Goal: Navigation & Orientation: Find specific page/section

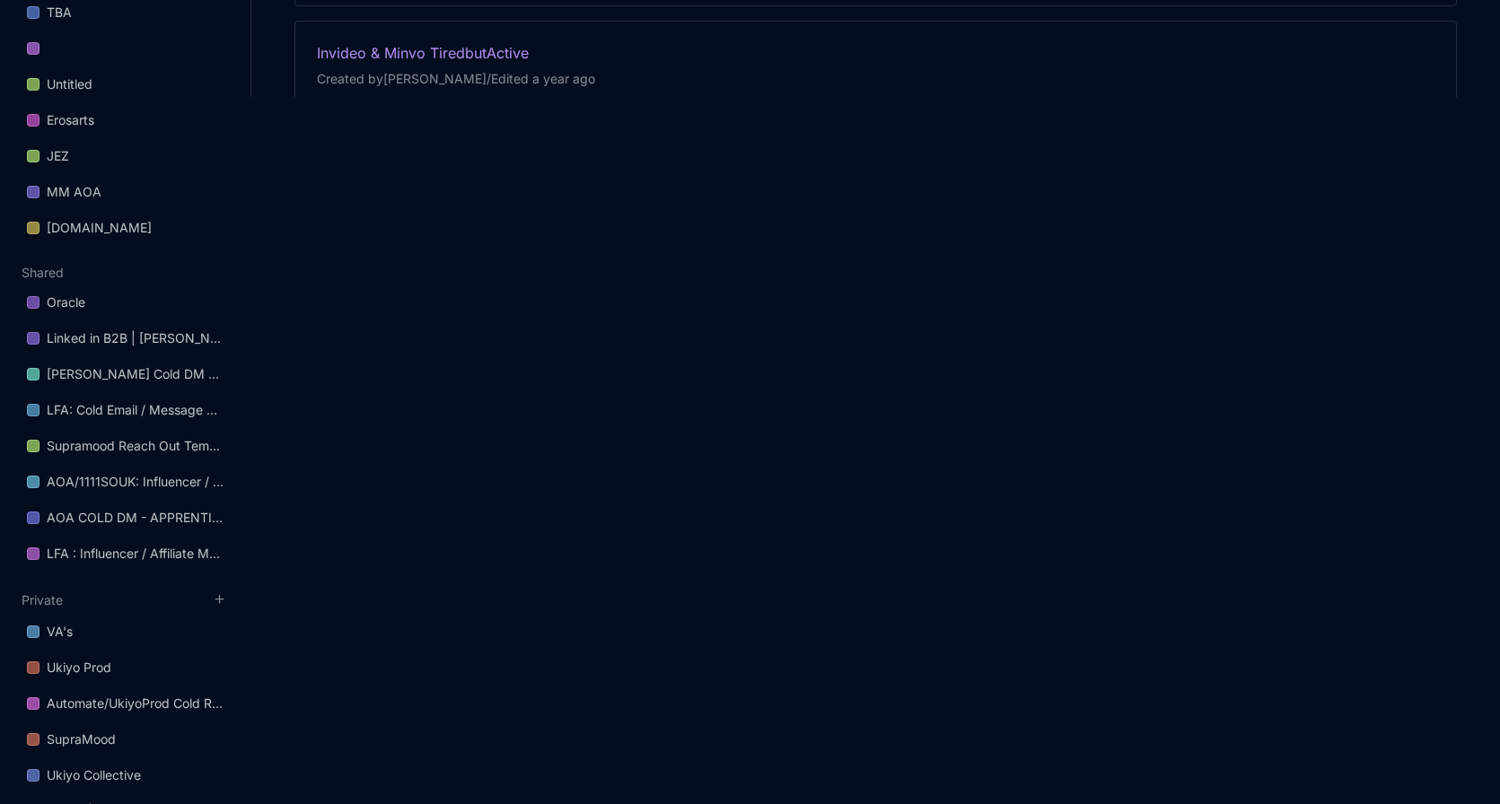
scroll to position [712, 0]
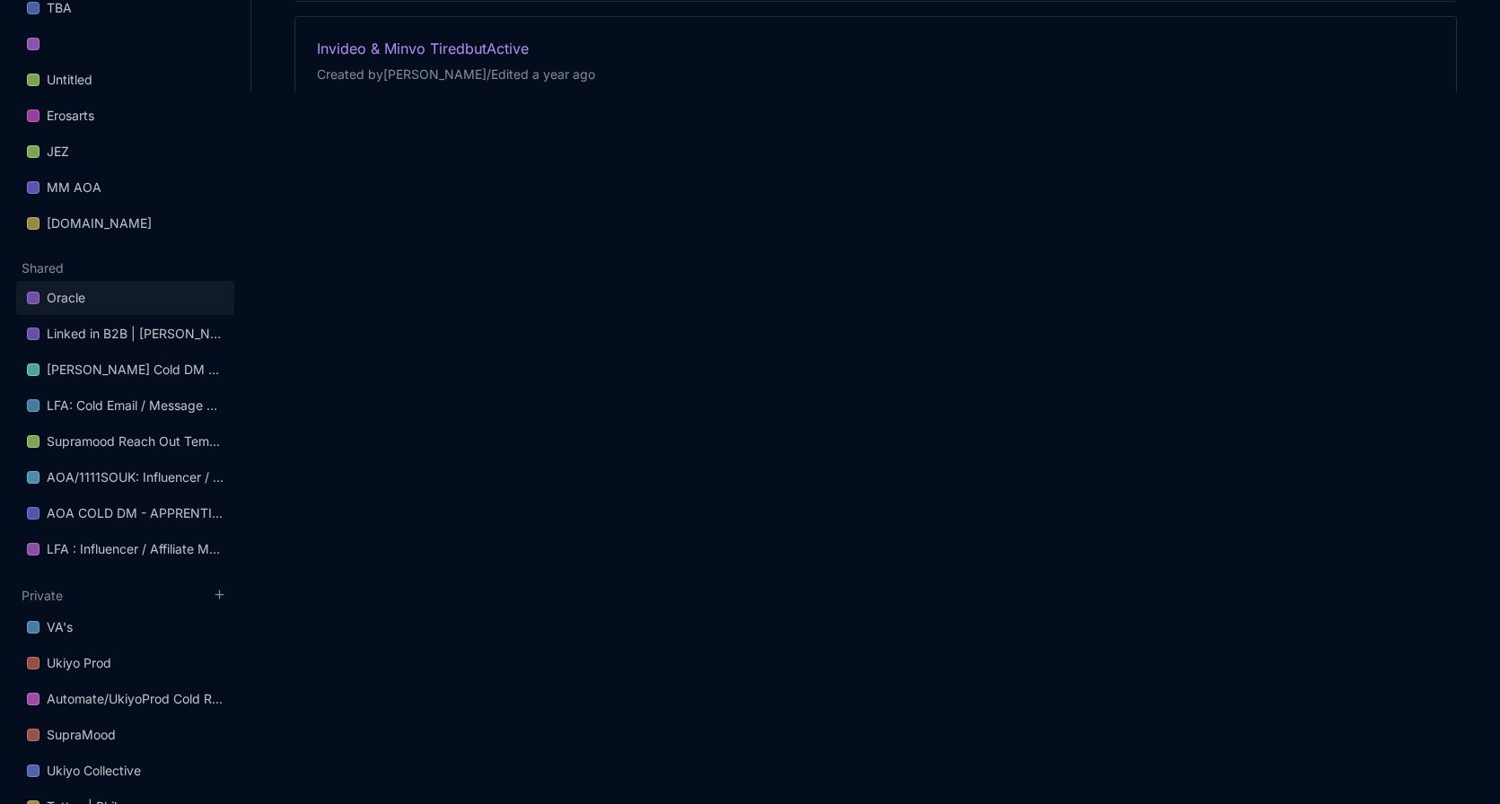
click at [135, 306] on link "Oracle" at bounding box center [125, 298] width 218 height 34
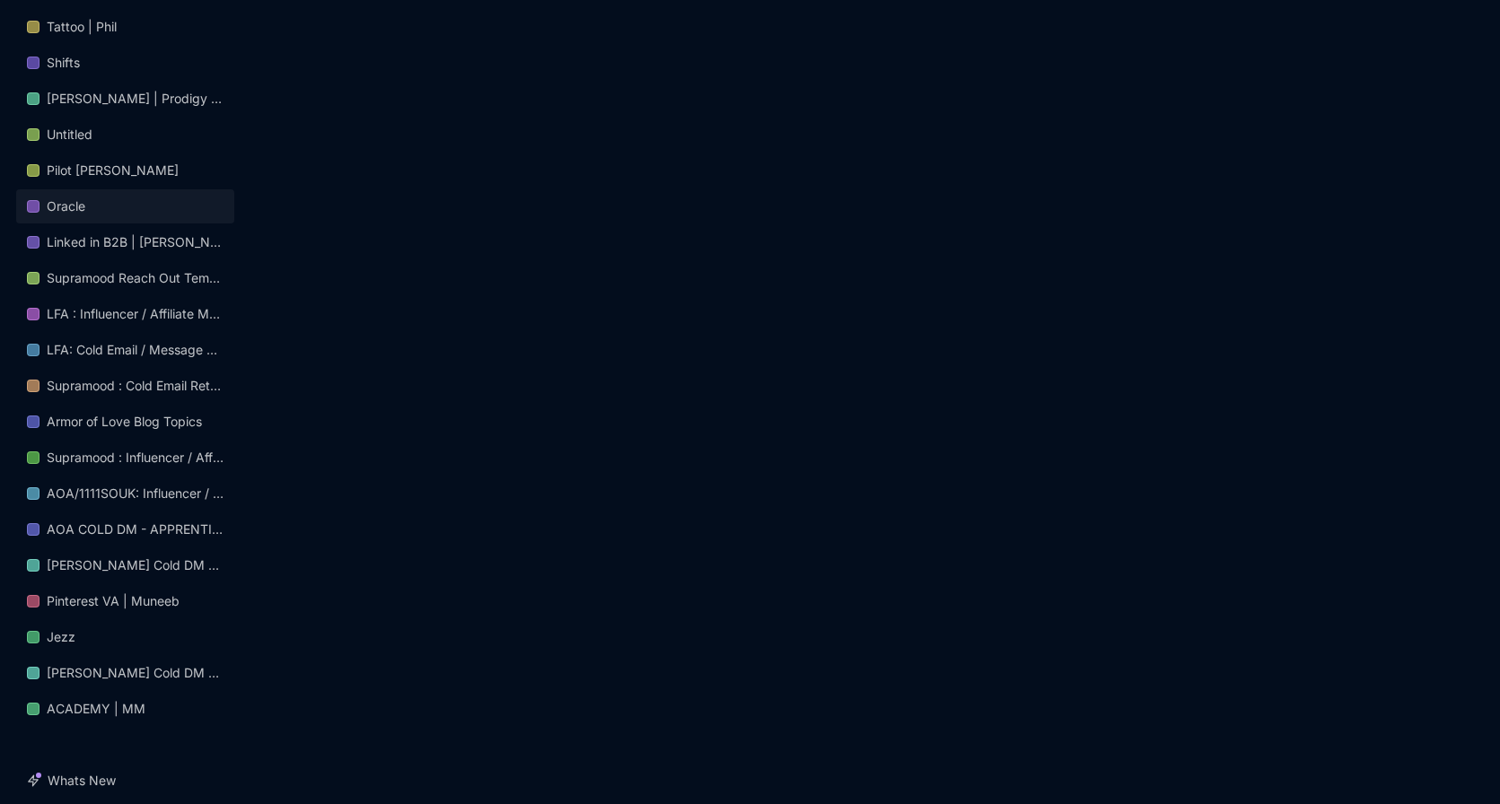
scroll to position [1611, 0]
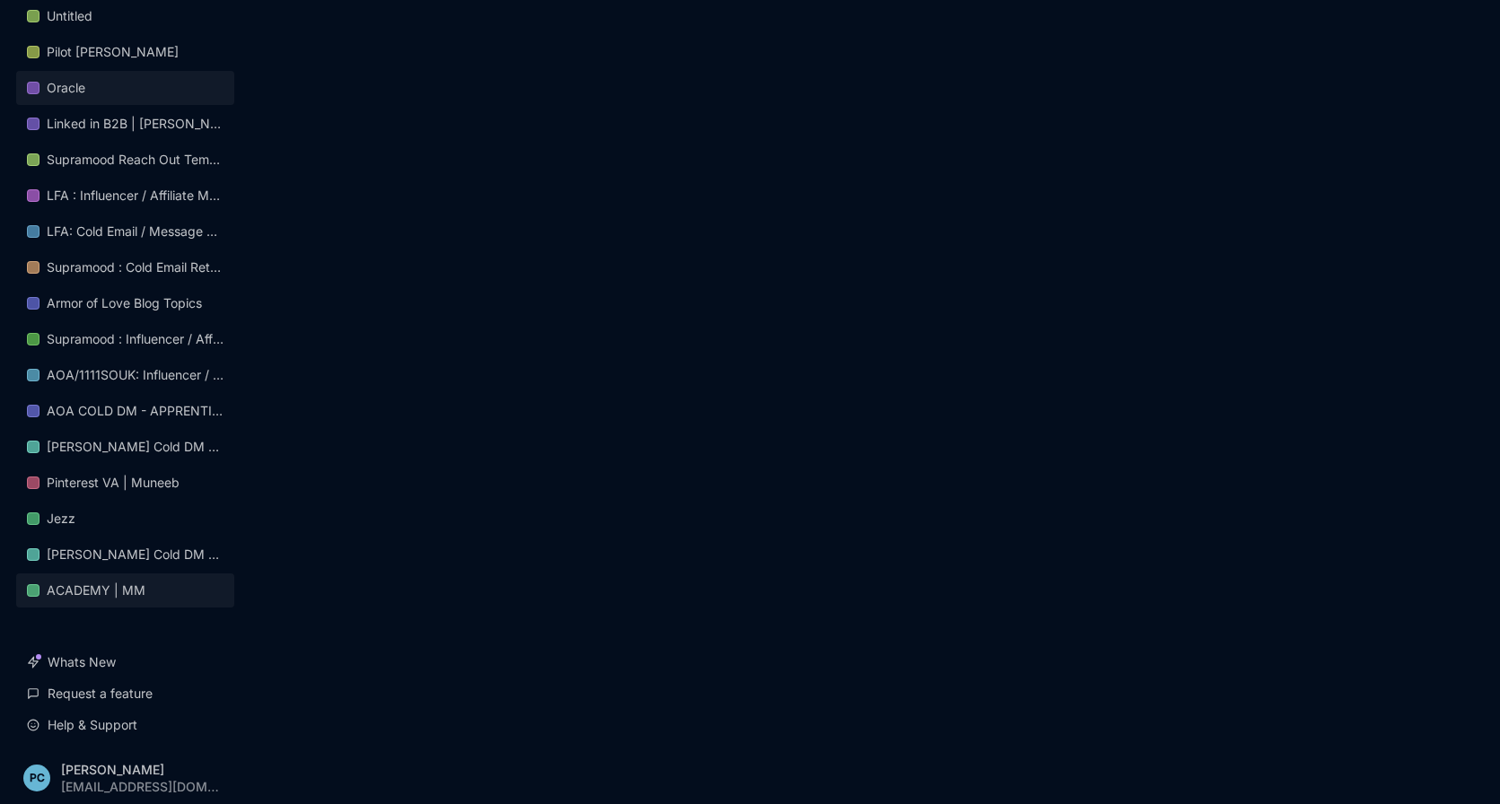
click at [106, 580] on div "ACADEMY | MM" at bounding box center [96, 591] width 99 height 22
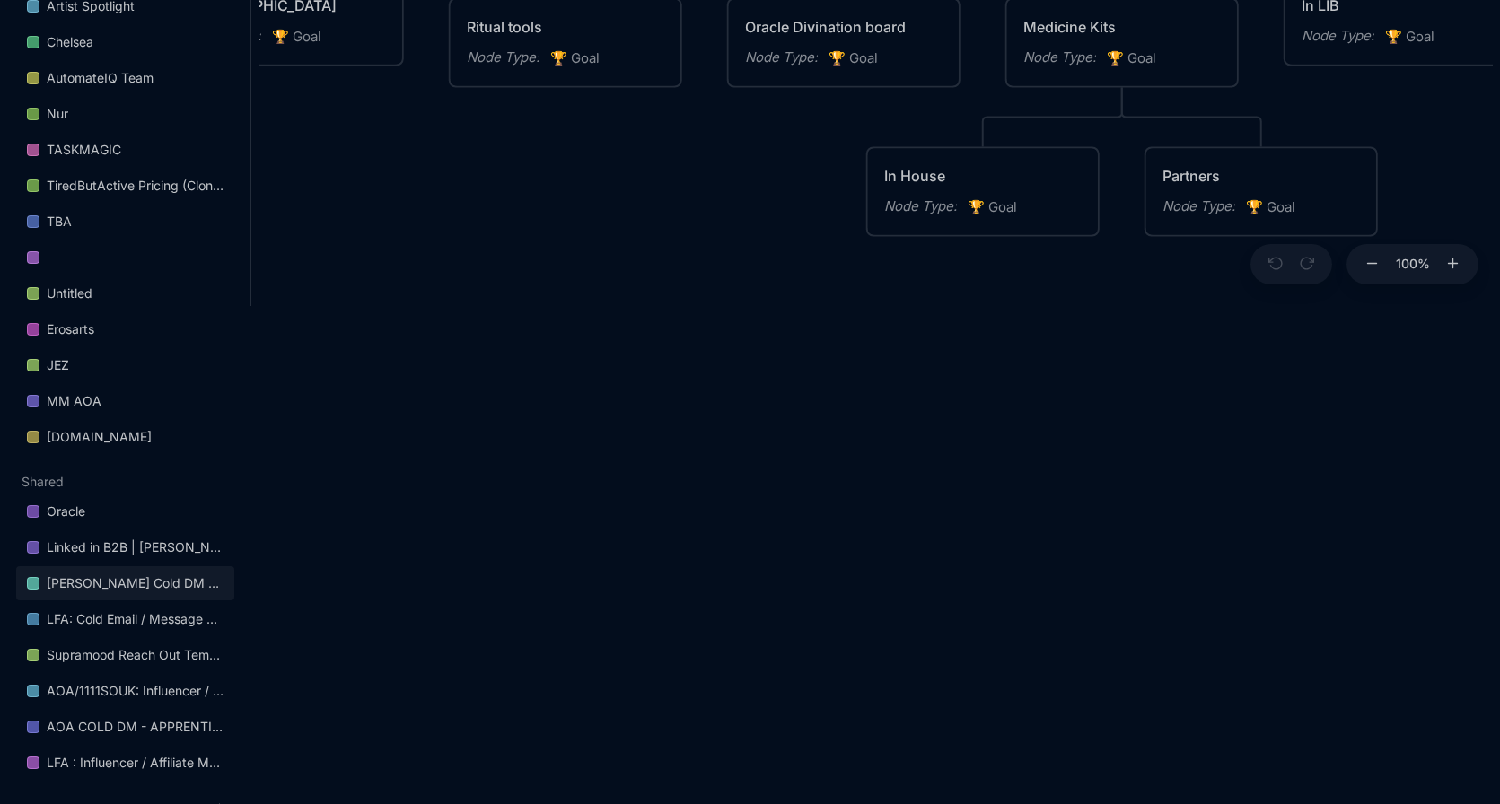
scroll to position [562, 0]
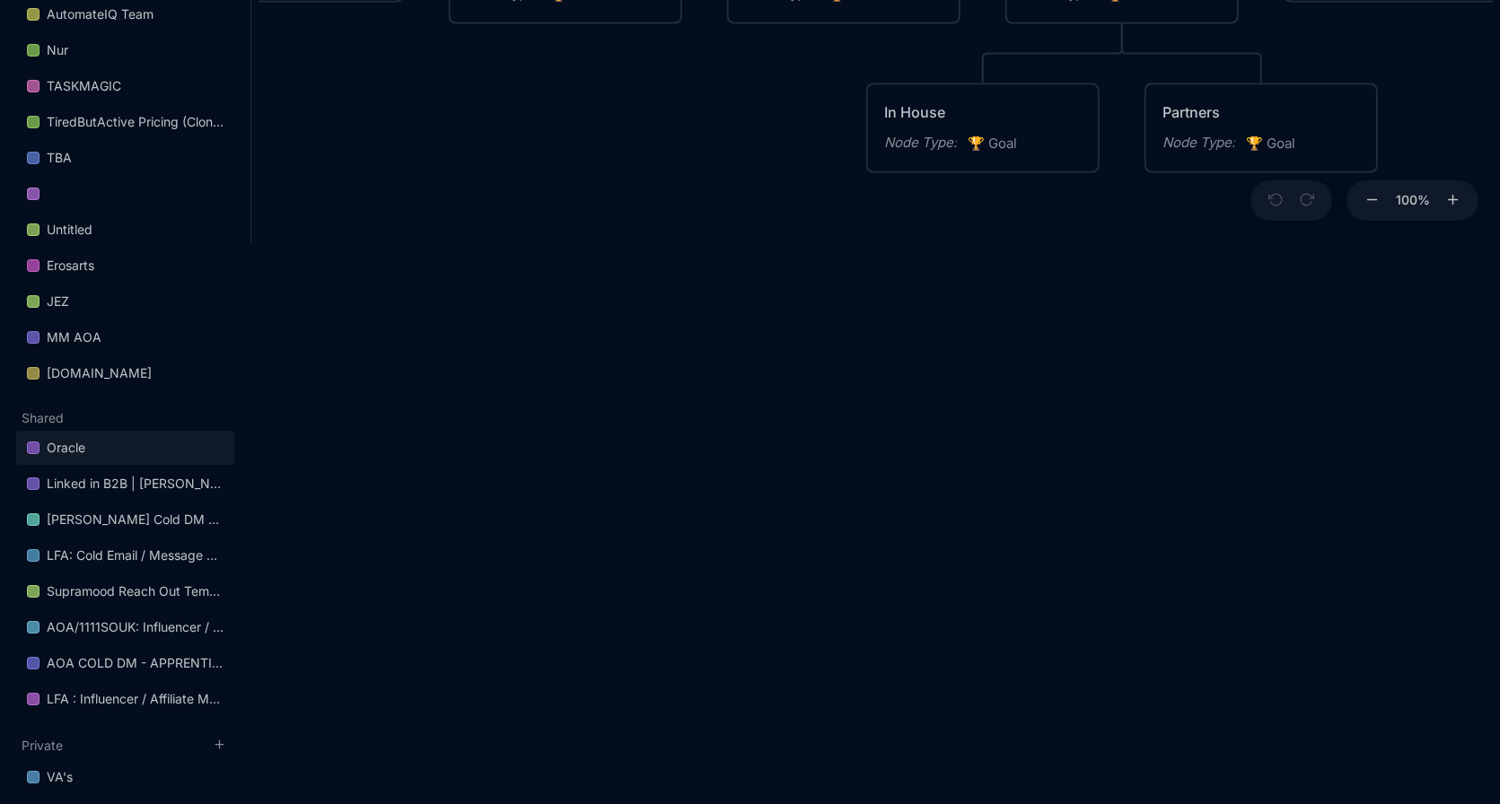
click at [139, 449] on link "Oracle" at bounding box center [125, 448] width 218 height 34
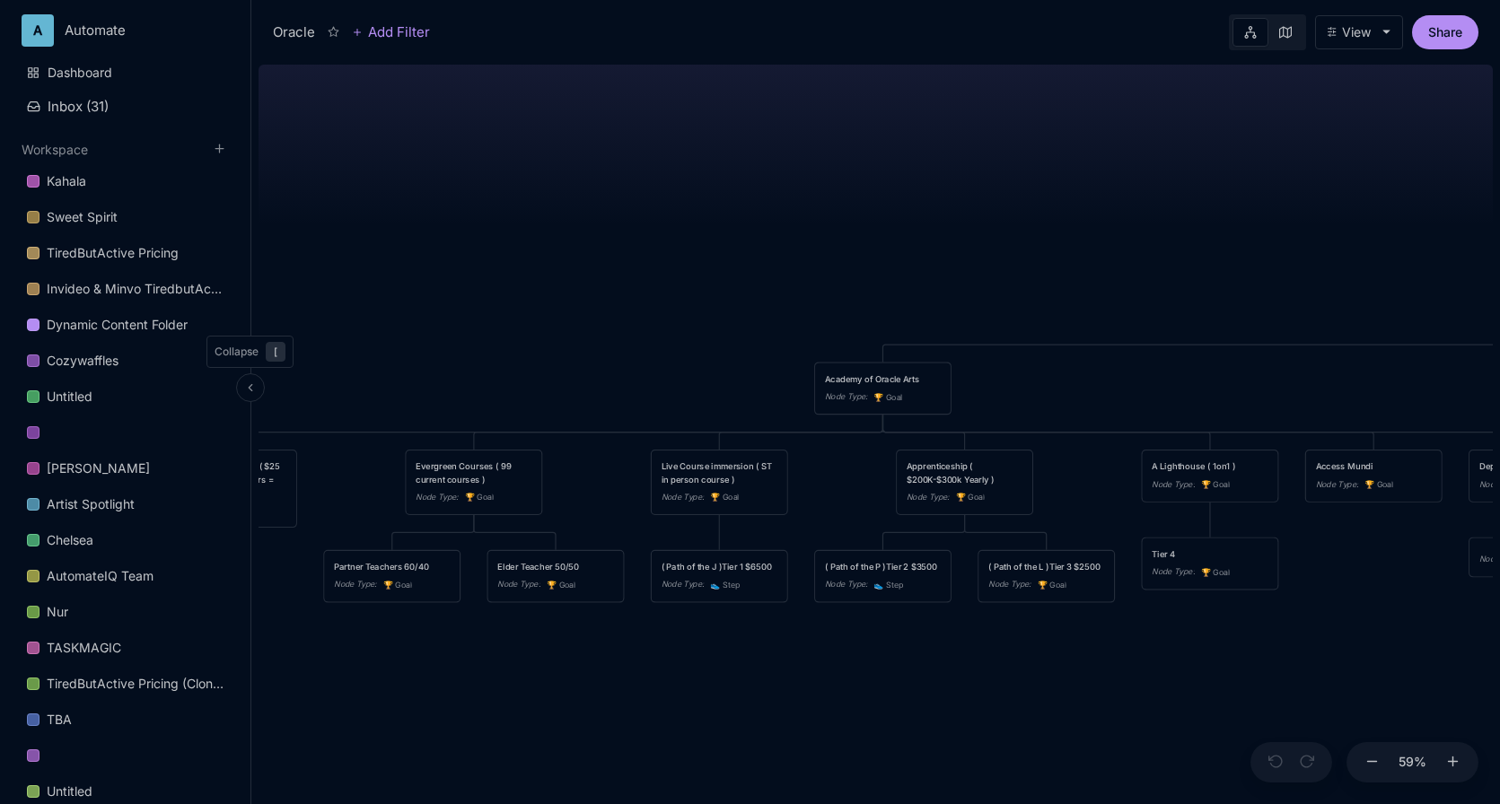
click at [250, 386] on polyline at bounding box center [250, 388] width 3 height 6
